Goal: Information Seeking & Learning: Learn about a topic

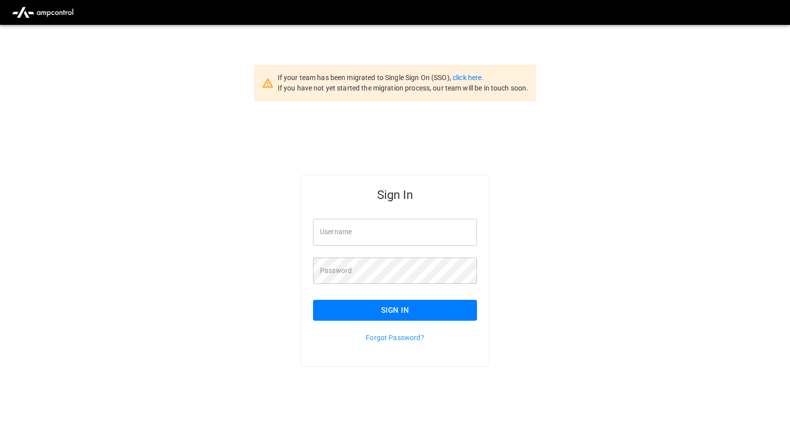
type input "**********"
click at [393, 307] on button "Sign In" at bounding box center [395, 310] width 164 height 21
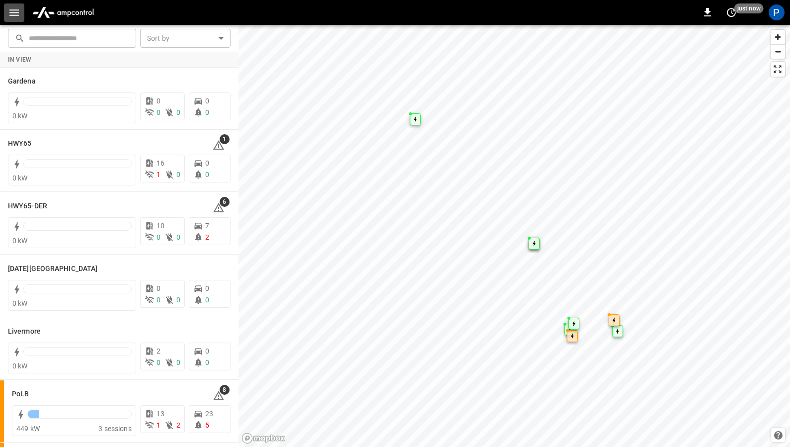
click at [17, 13] on icon "button" at bounding box center [14, 12] width 12 height 12
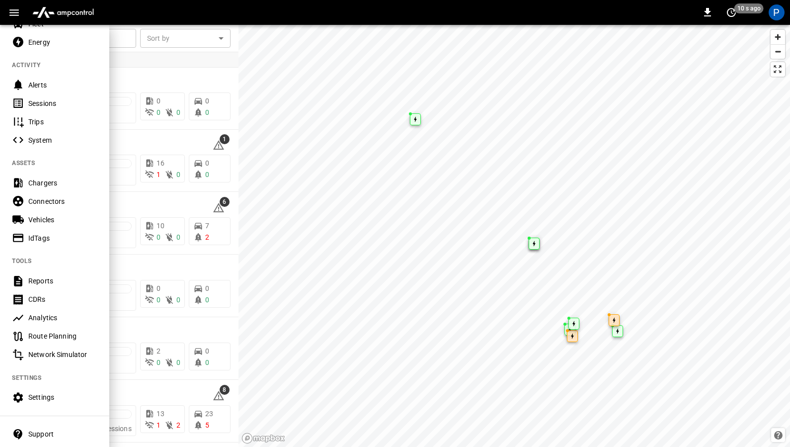
scroll to position [51, 0]
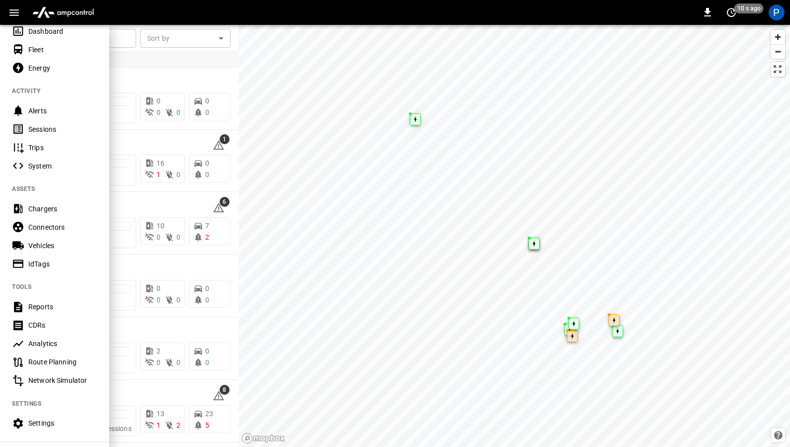
click at [56, 205] on div "Chargers" at bounding box center [62, 209] width 69 height 10
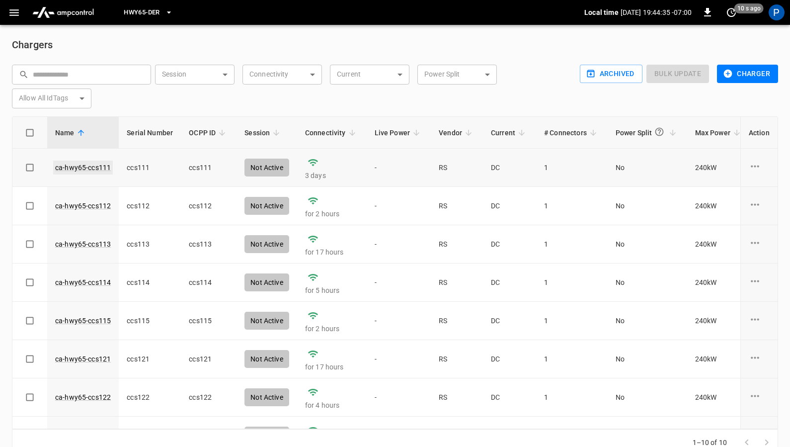
click at [74, 171] on link "ca-hwy65-ccs111" at bounding box center [83, 167] width 60 height 14
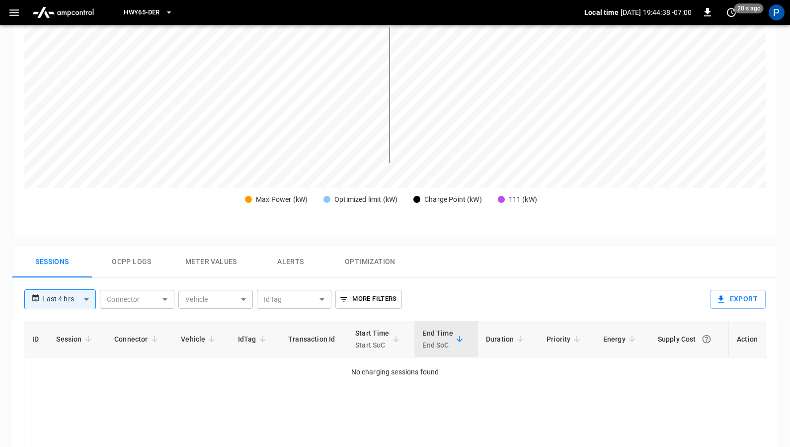
scroll to position [255, 0]
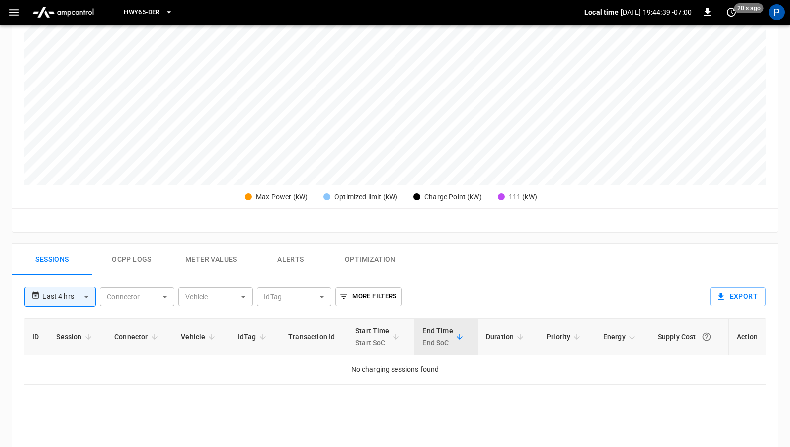
click at [88, 298] on body "**********" at bounding box center [395, 207] width 790 height 924
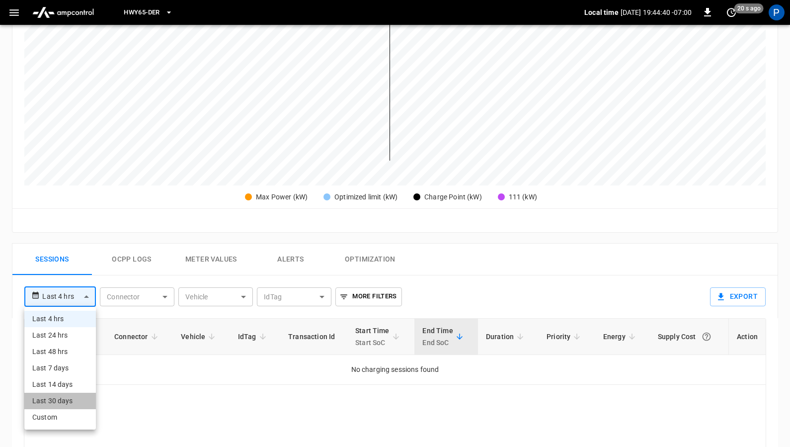
click at [71, 392] on li "Last 30 days" at bounding box center [60, 400] width 72 height 16
type input "**********"
type input "**"
type input "**********"
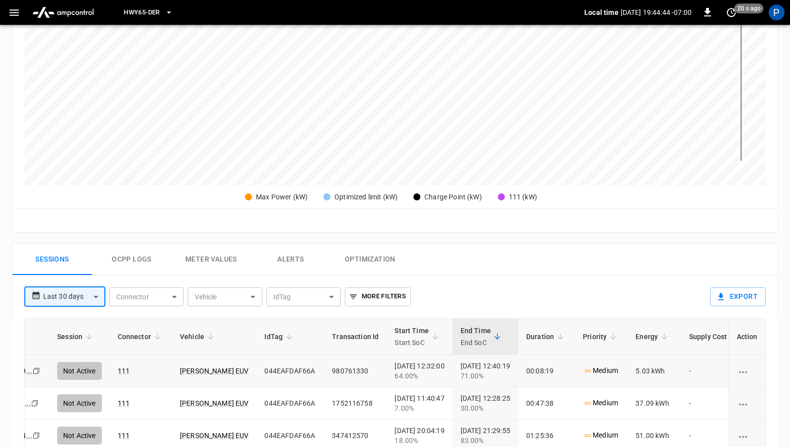
scroll to position [0, 0]
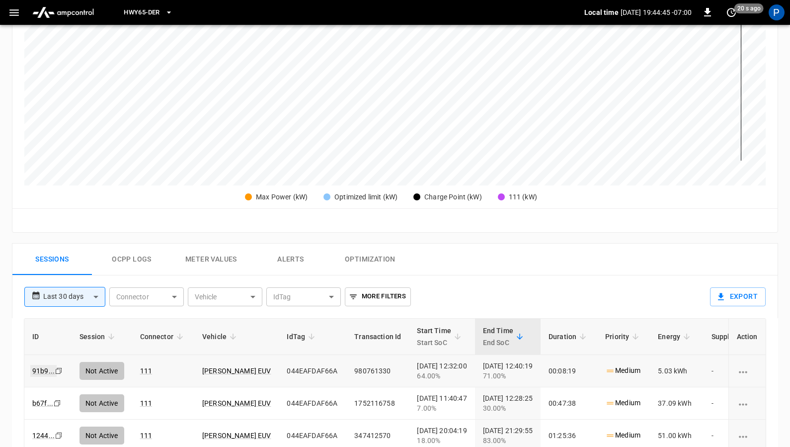
click at [46, 370] on link "91b9 ..." at bounding box center [43, 371] width 26 height 12
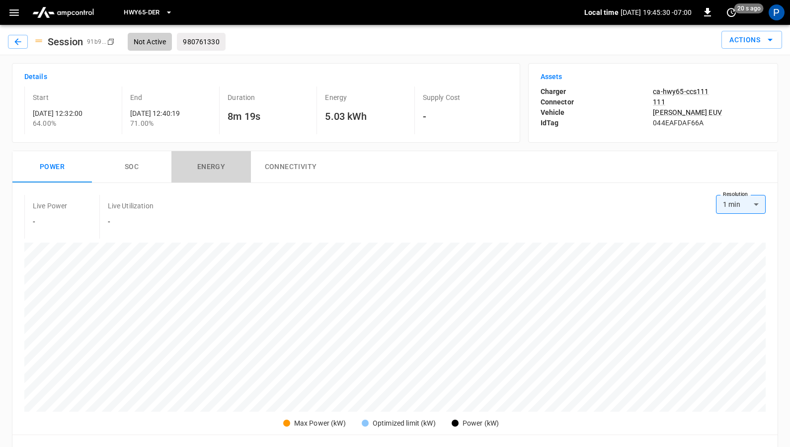
click at [202, 169] on button "Energy" at bounding box center [210, 167] width 79 height 32
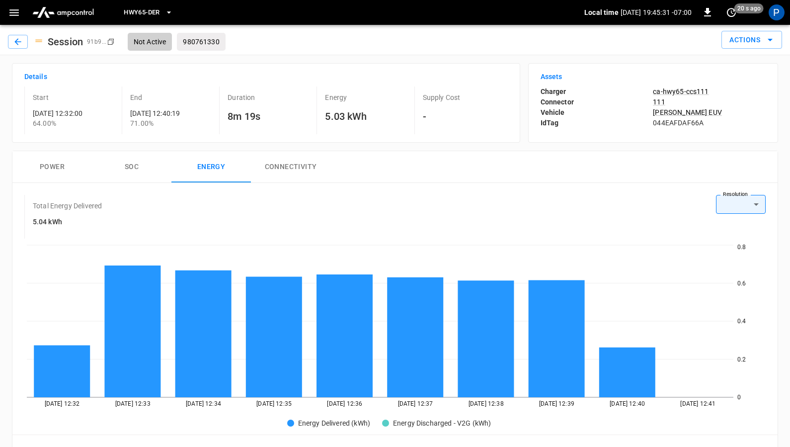
click at [271, 166] on button "Connectivity" at bounding box center [290, 167] width 79 height 32
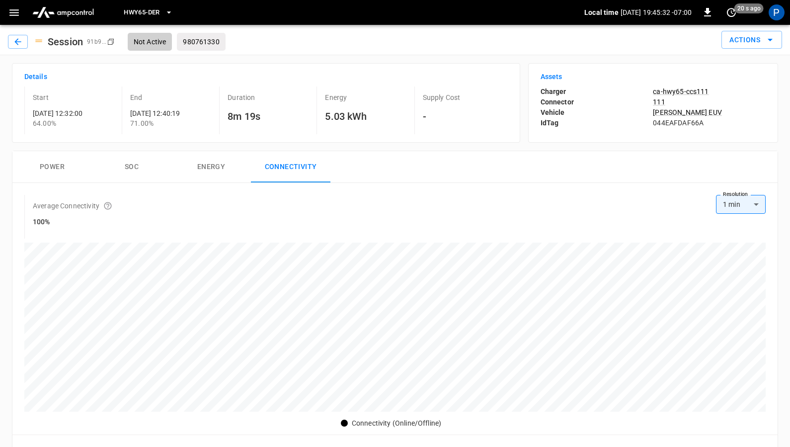
click at [141, 168] on button "SOC" at bounding box center [131, 167] width 79 height 32
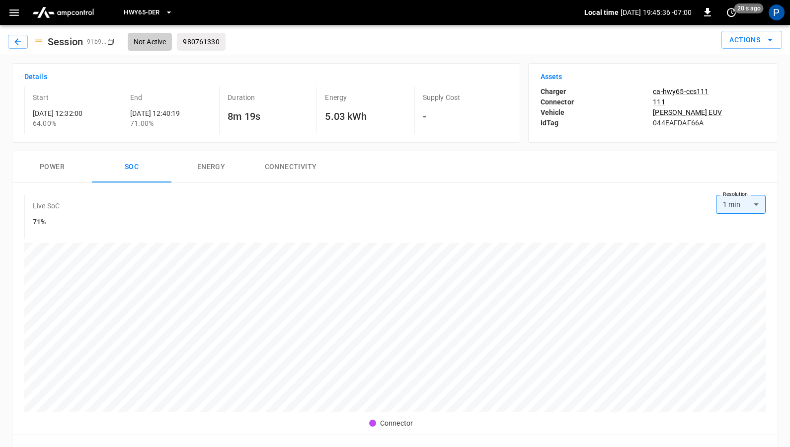
click at [56, 170] on button "Power" at bounding box center [51, 167] width 79 height 32
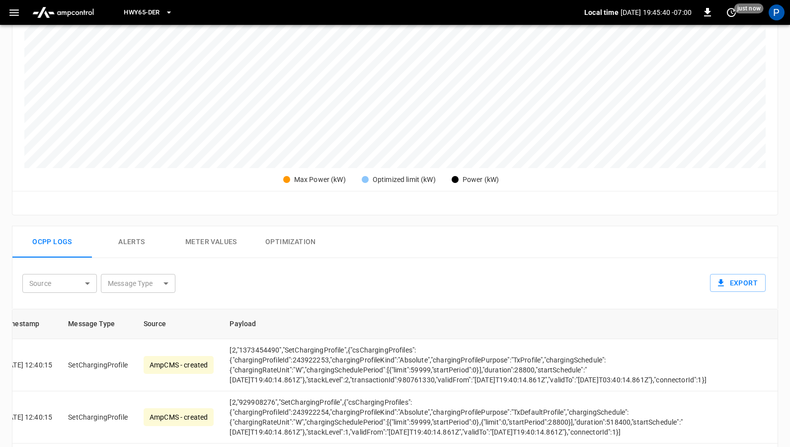
scroll to position [254, 0]
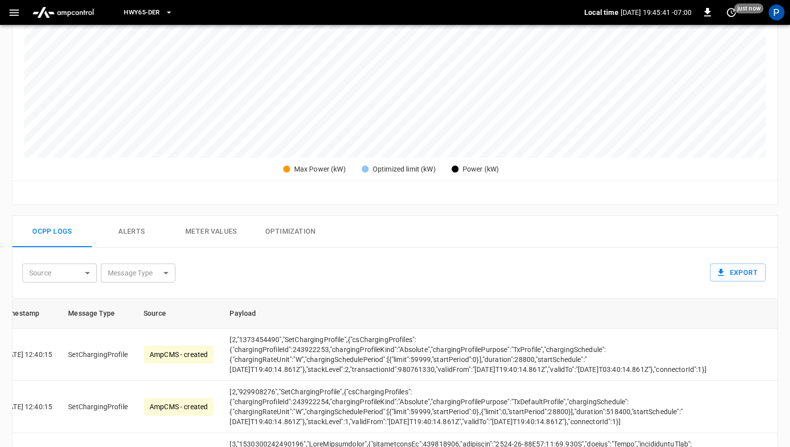
click at [136, 230] on button "Alerts" at bounding box center [131, 232] width 79 height 32
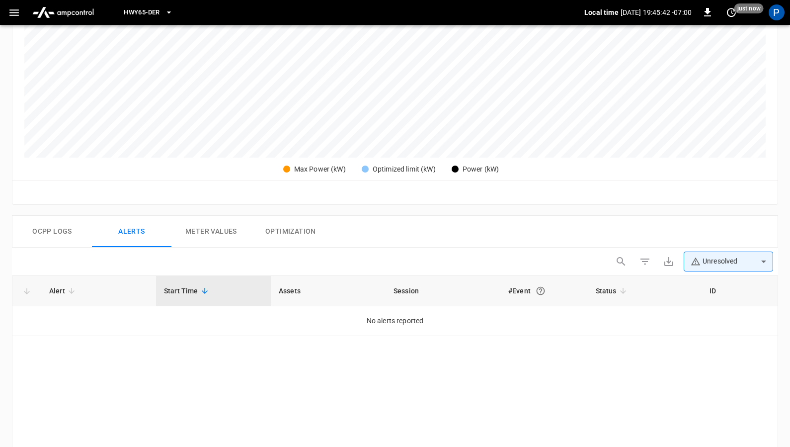
click at [178, 235] on button "Meter Values" at bounding box center [210, 232] width 79 height 32
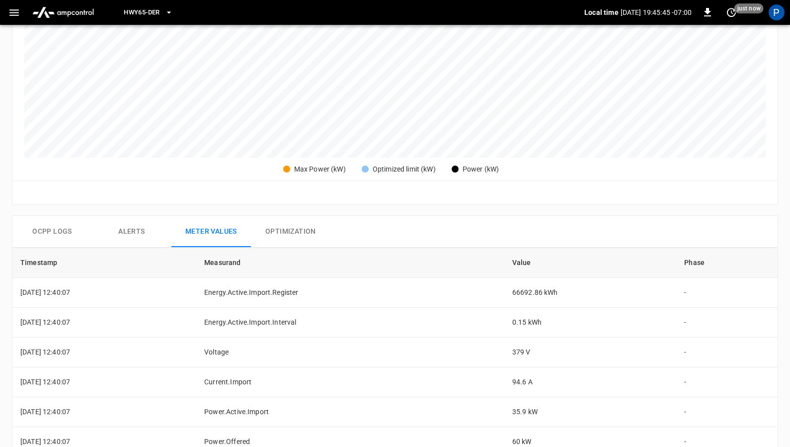
click at [305, 238] on button "Optimization" at bounding box center [290, 232] width 79 height 32
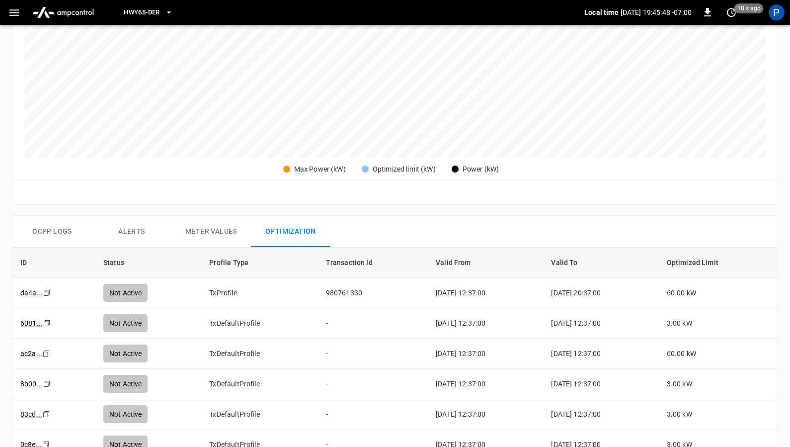
click at [52, 234] on button "Ocpp logs" at bounding box center [51, 232] width 79 height 32
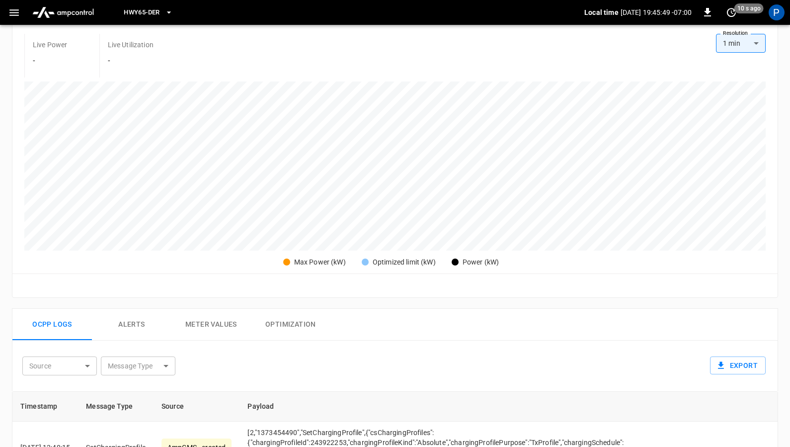
scroll to position [91, 0]
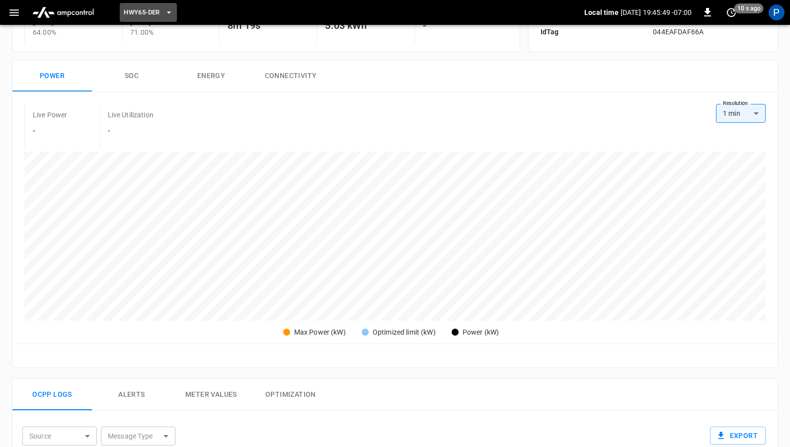
click at [154, 8] on span "HWY65-DER" at bounding box center [142, 12] width 36 height 11
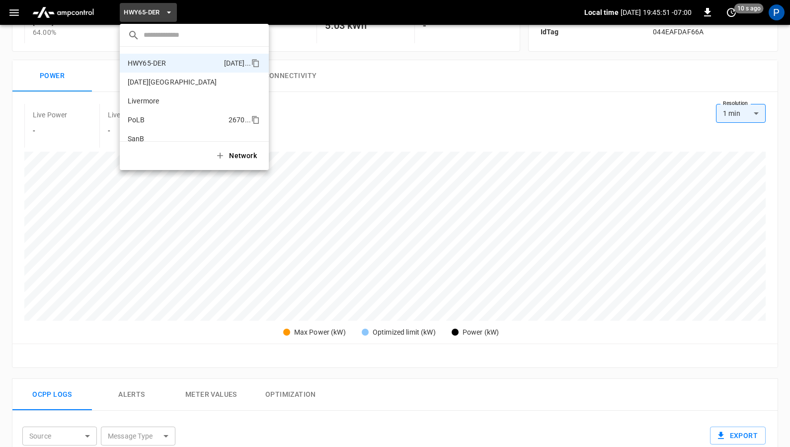
scroll to position [54, 0]
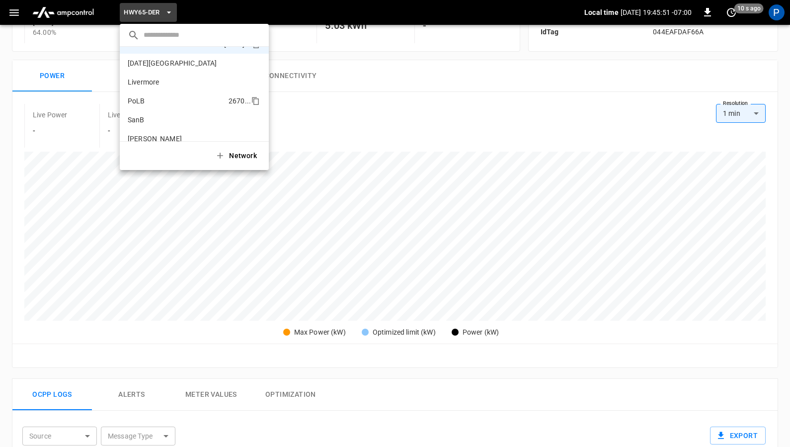
click at [161, 101] on p "PoLB" at bounding box center [176, 101] width 97 height 10
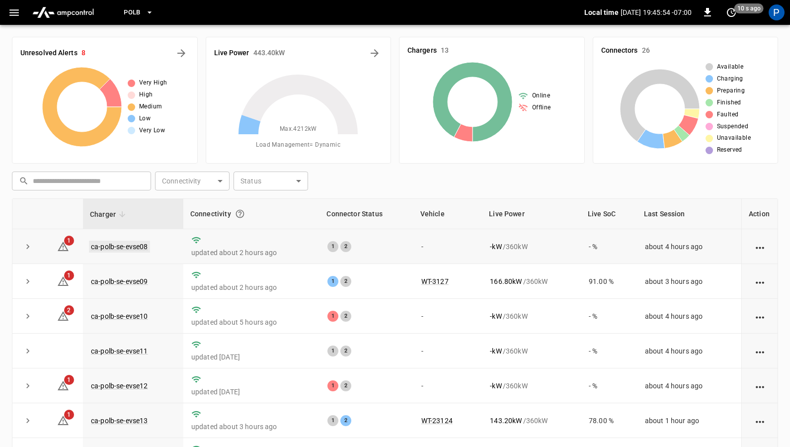
click at [136, 241] on link "ca-polb-se-evse08" at bounding box center [119, 246] width 61 height 12
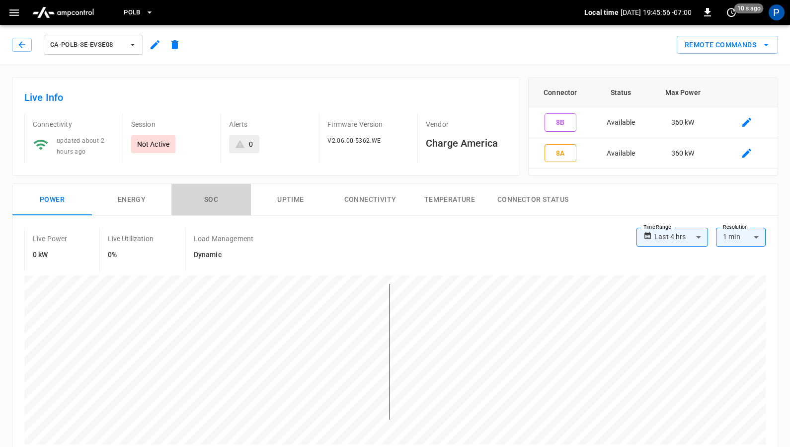
click at [211, 202] on button "SOC" at bounding box center [210, 200] width 79 height 32
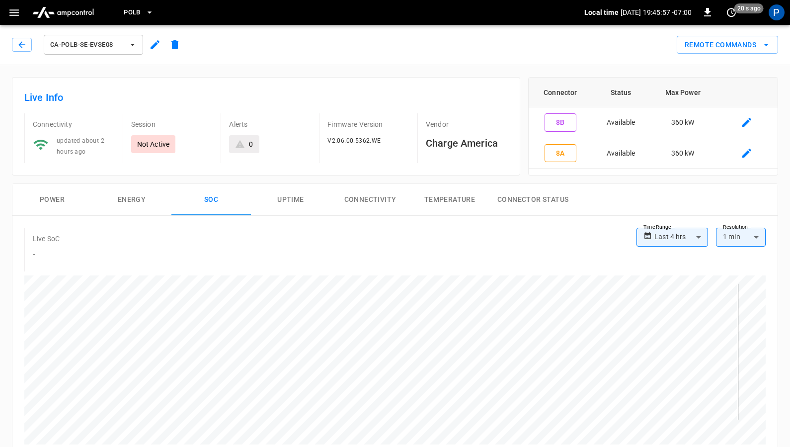
scroll to position [16, 0]
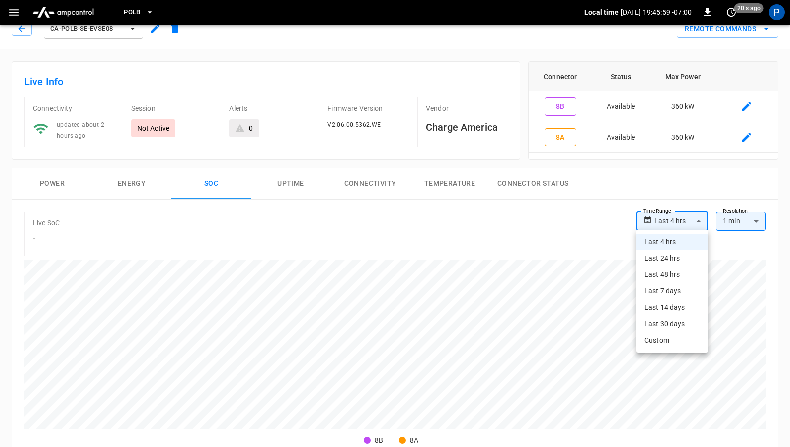
click at [681, 220] on body "**********" at bounding box center [395, 448] width 790 height 928
click at [665, 326] on li "Last 30 days" at bounding box center [672, 323] width 72 height 16
type input "**********"
type input "**"
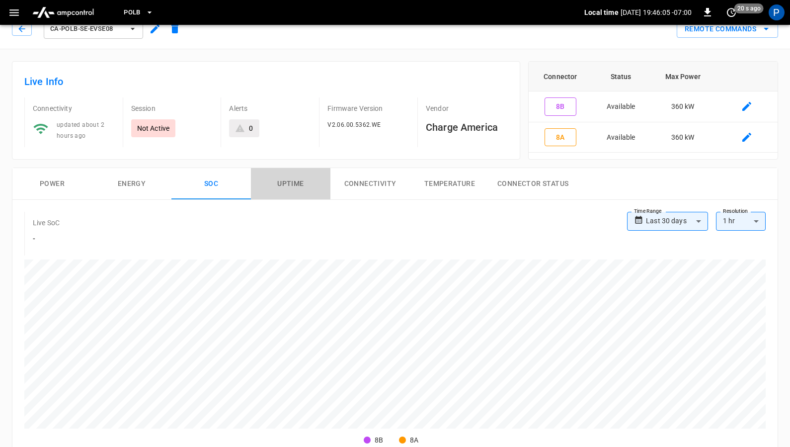
click at [294, 188] on button "Uptime" at bounding box center [290, 184] width 79 height 32
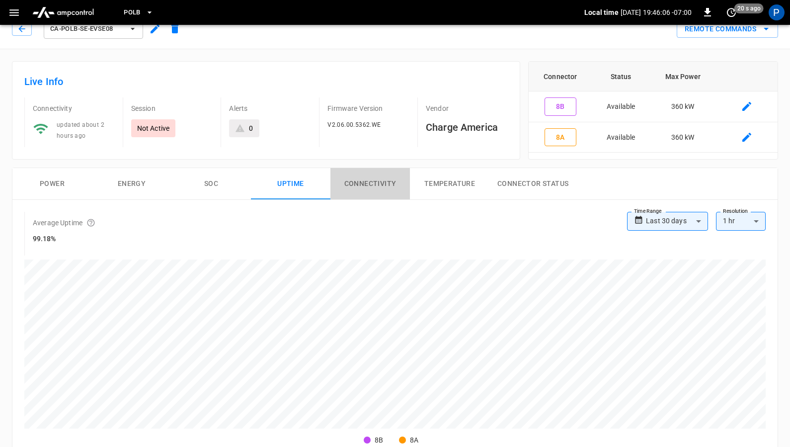
click at [352, 174] on button "Connectivity" at bounding box center [369, 184] width 79 height 32
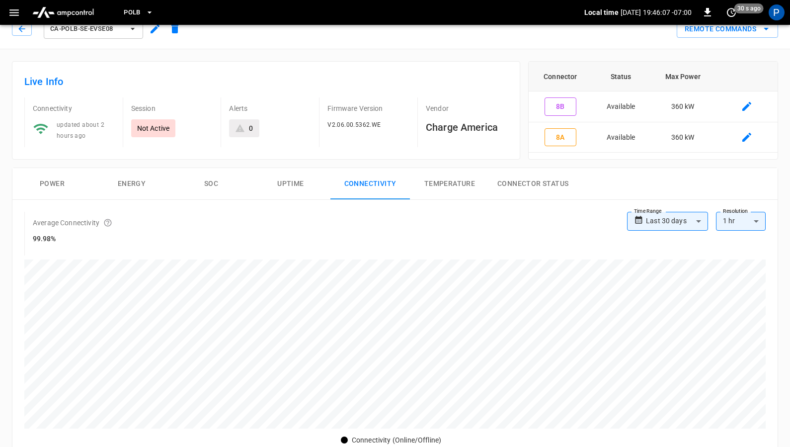
click at [454, 187] on button "Temperature" at bounding box center [449, 184] width 79 height 32
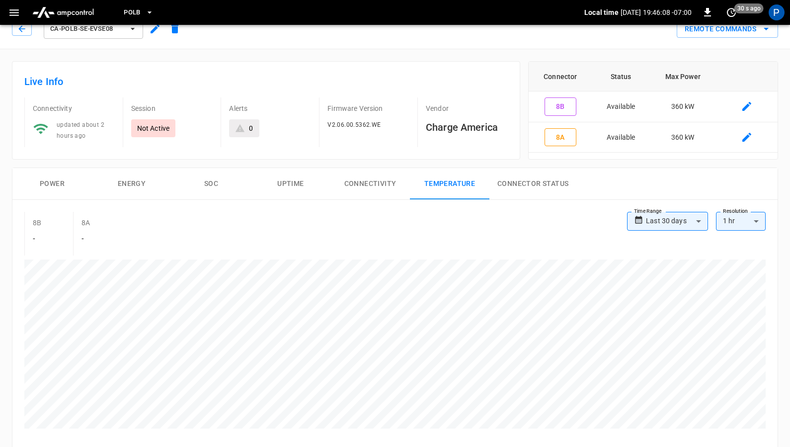
click at [554, 187] on button "Connector Status" at bounding box center [532, 184] width 87 height 32
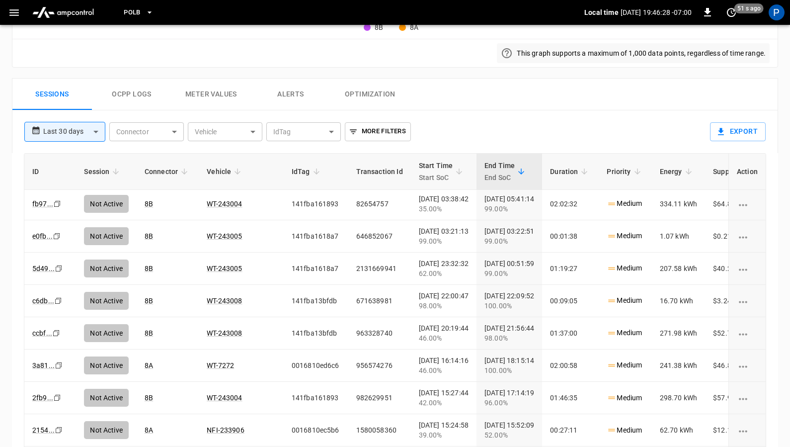
scroll to position [254, 0]
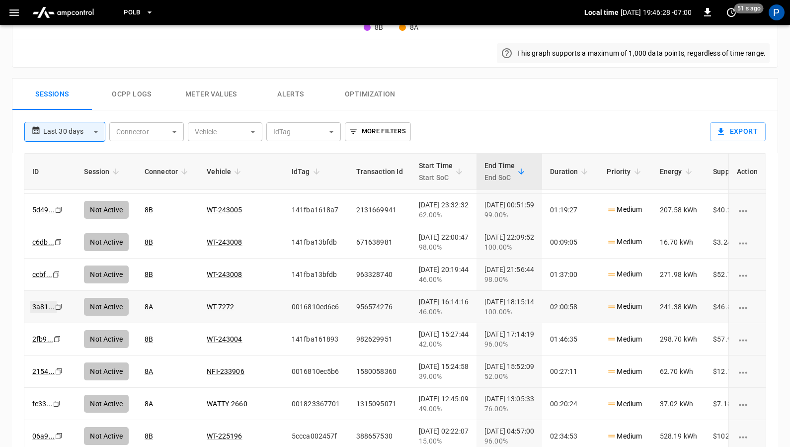
click at [48, 306] on link "3a81 ..." at bounding box center [43, 307] width 26 height 12
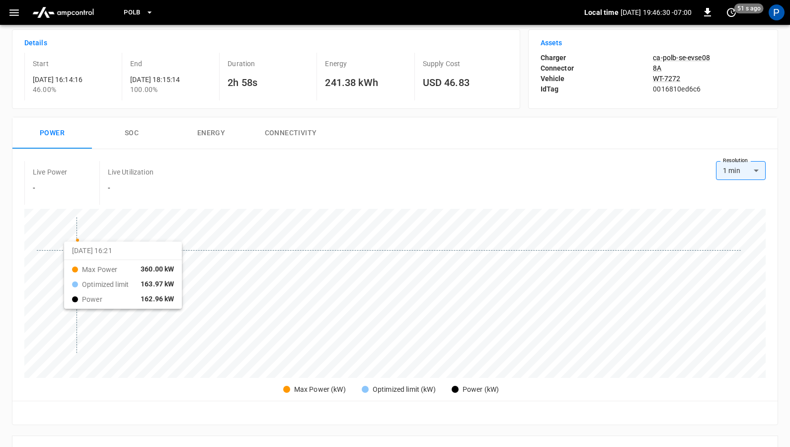
scroll to position [35, 0]
click at [151, 130] on button "SOC" at bounding box center [131, 132] width 79 height 32
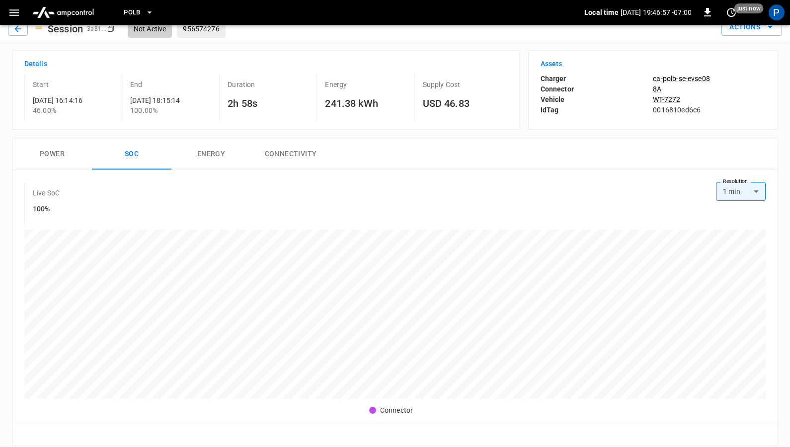
scroll to position [0, 0]
